Goal: Obtain resource: Download file/media

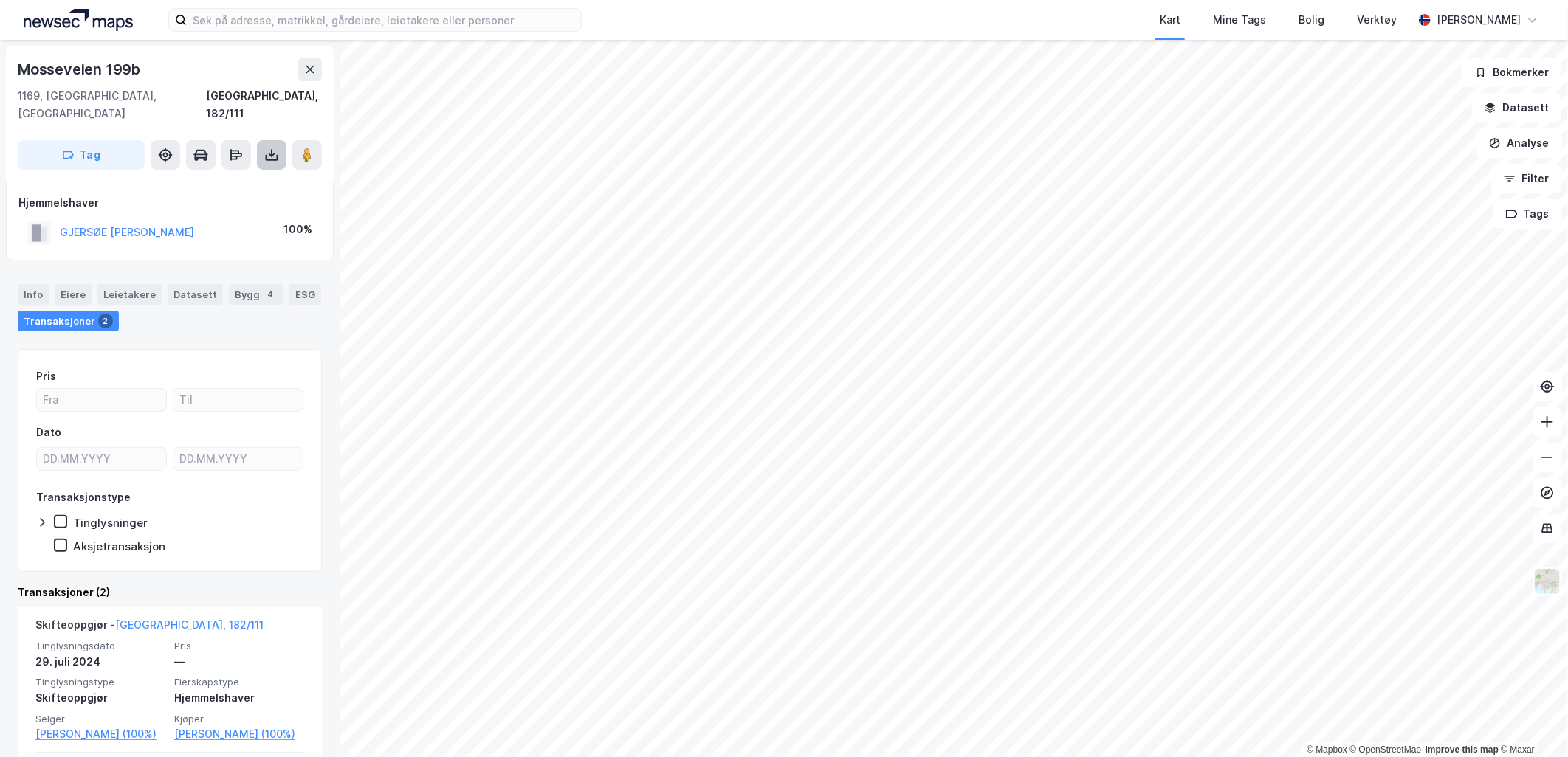
click at [273, 154] on icon at bounding box center [272, 155] width 6 height 4
click at [223, 178] on div "Last ned grunnbok" at bounding box center [198, 184] width 86 height 11
